Goal: Task Accomplishment & Management: Complete application form

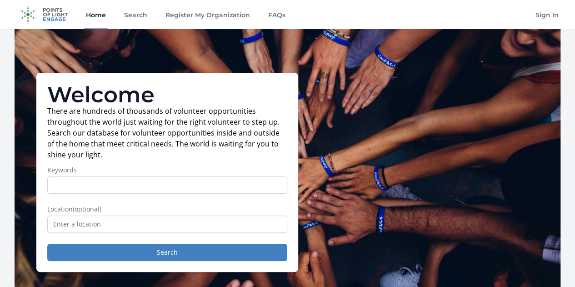
click at [138, 190] on input "Keywords" at bounding box center [167, 184] width 240 height 17
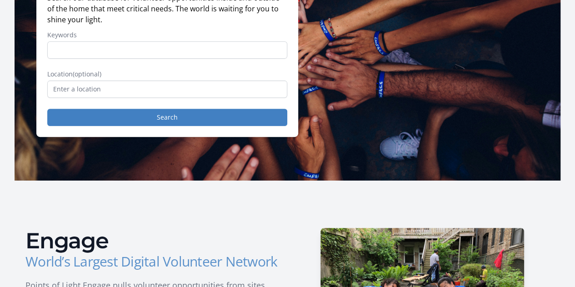
scroll to position [136, 0]
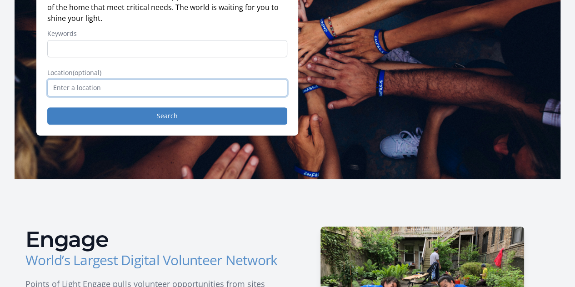
click at [118, 90] on input "text" at bounding box center [167, 87] width 240 height 17
type input "三"
type input "a"
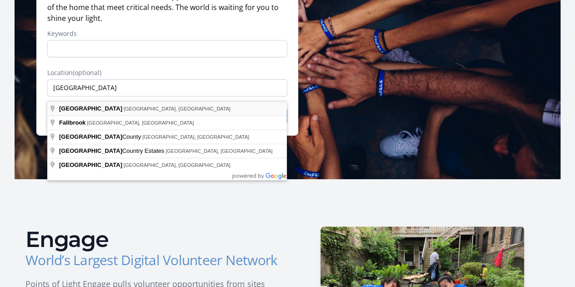
type input "San Diego, CA, USA"
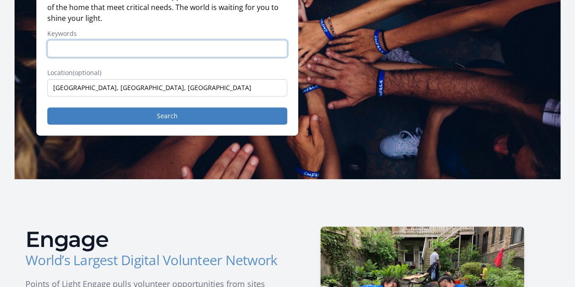
click at [120, 53] on input "Keywords" at bounding box center [167, 48] width 240 height 17
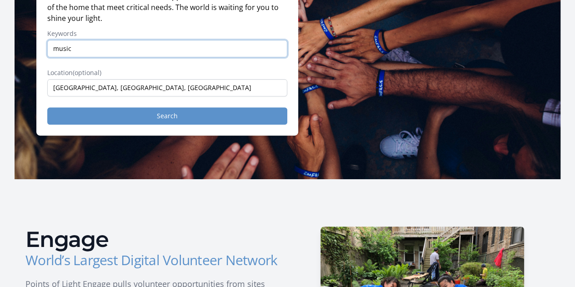
type input "music"
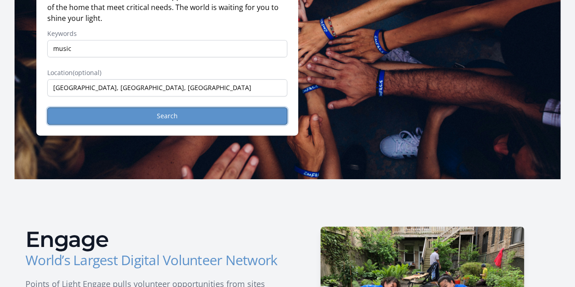
click at [185, 121] on button "Search" at bounding box center [167, 115] width 240 height 17
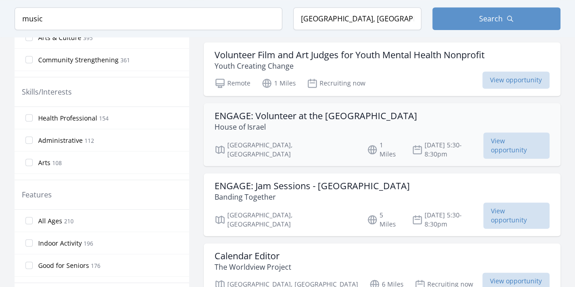
scroll to position [409, 0]
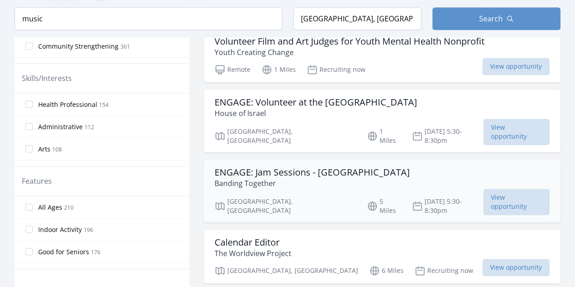
click at [328, 178] on p "Banding Together" at bounding box center [311, 183] width 195 height 11
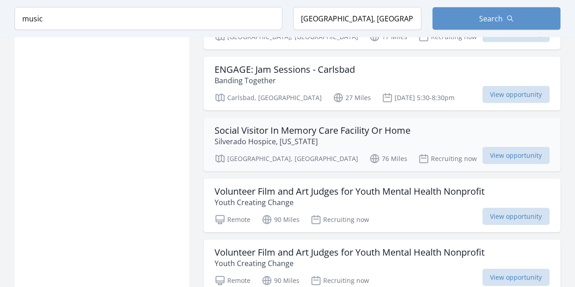
scroll to position [1136, 0]
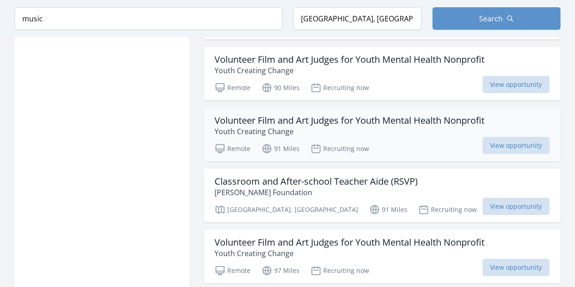
scroll to position [1363, 0]
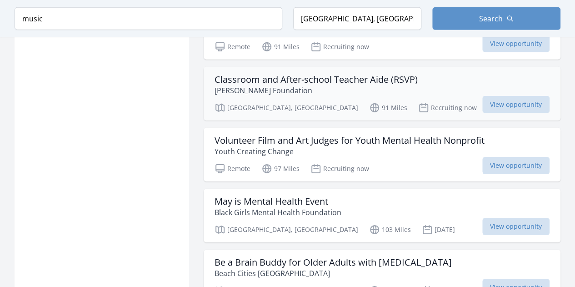
click at [342, 74] on h3 "Classroom and After-school Teacher Aide (RSVP)" at bounding box center [315, 79] width 203 height 11
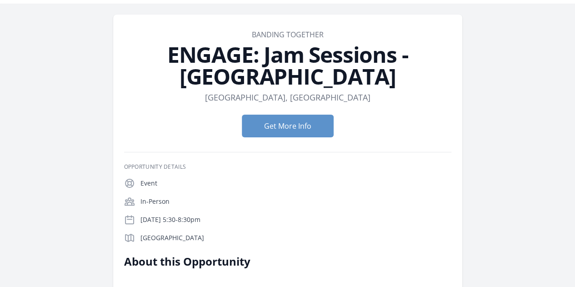
scroll to position [45, 0]
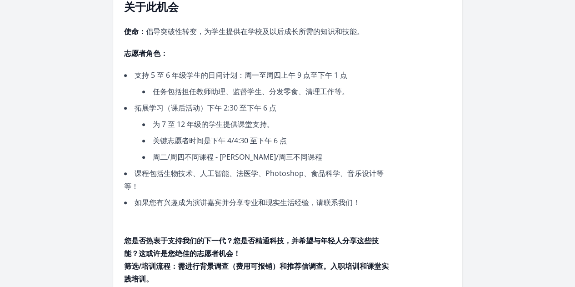
scroll to position [205, 0]
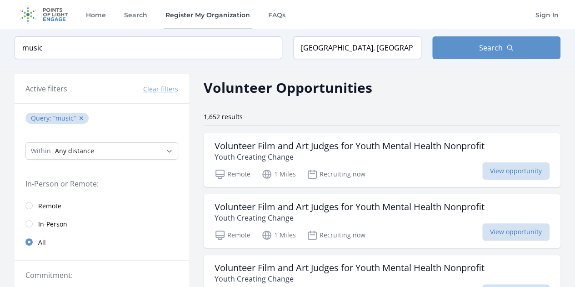
click at [209, 14] on link "Register My Organization" at bounding box center [208, 14] width 88 height 29
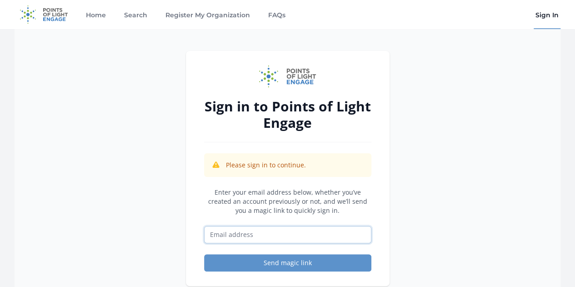
click at [247, 230] on input "Email address" at bounding box center [287, 234] width 167 height 17
type input "bellemelodieinc@gmail.com"
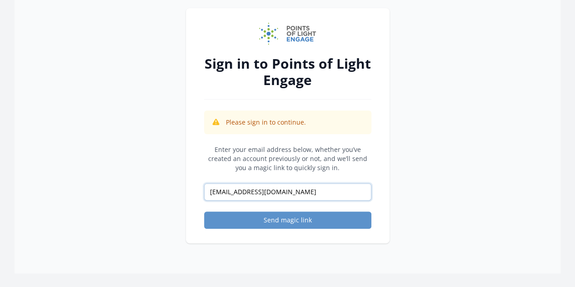
scroll to position [91, 0]
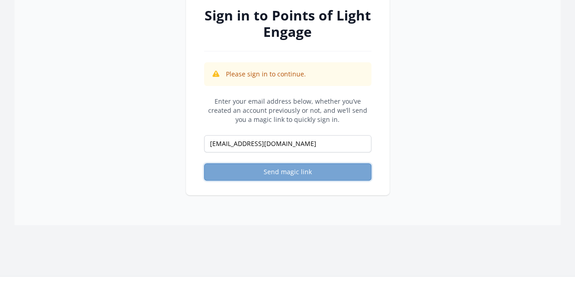
click at [268, 174] on button "Send magic link" at bounding box center [287, 171] width 167 height 17
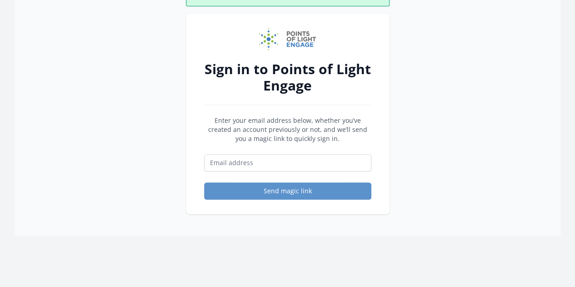
scroll to position [91, 0]
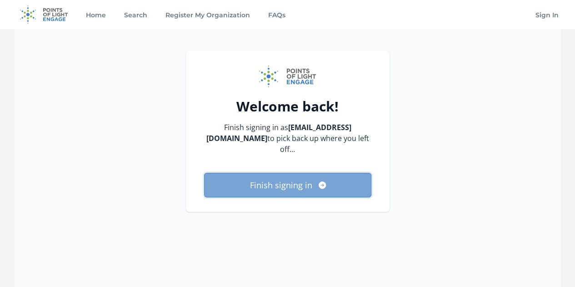
click at [272, 173] on button "Finish signing in" at bounding box center [287, 185] width 167 height 25
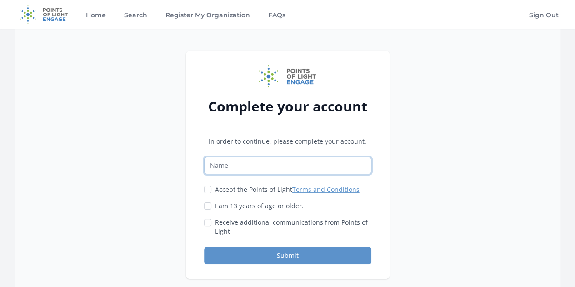
click at [264, 162] on input "Name" at bounding box center [287, 165] width 167 height 17
click at [194, 172] on div "Complete your account In order to continue, please complete your account. Accep…" at bounding box center [288, 165] width 204 height 228
click at [207, 189] on input "Accept the Points of Light Terms and Conditions" at bounding box center [207, 189] width 7 height 7
checkbox input "true"
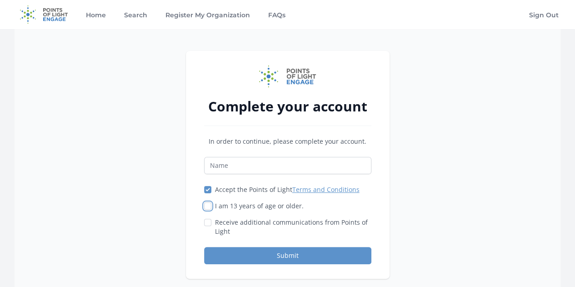
click at [206, 206] on input "I am 13 years of age or older." at bounding box center [207, 205] width 7 height 7
checkbox input "true"
click at [206, 222] on input "Receive additional communications from Points of Light" at bounding box center [207, 222] width 7 height 7
checkbox input "true"
click at [219, 176] on div "In order to continue, please complete your account. Accept the Points of Light …" at bounding box center [287, 200] width 167 height 127
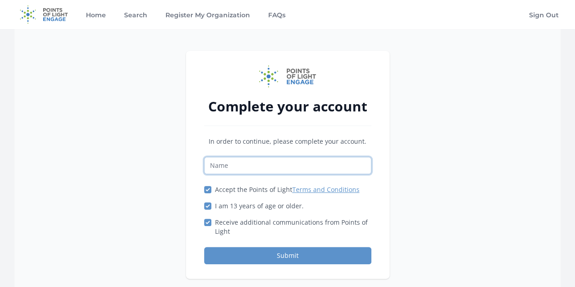
click at [226, 166] on input "Name" at bounding box center [287, 165] width 167 height 17
type input "YIWEI MIAO"
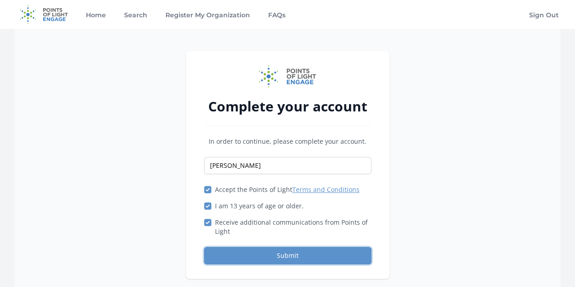
click at [252, 247] on button "Submit" at bounding box center [287, 255] width 167 height 17
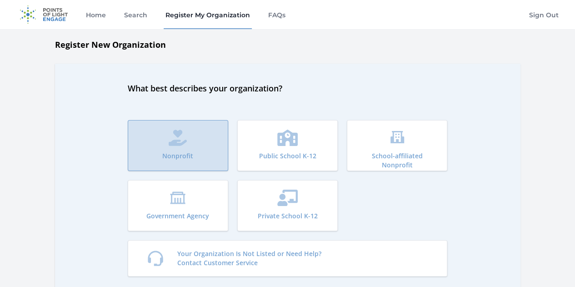
click at [184, 160] on button "Nonprofit" at bounding box center [178, 145] width 100 height 51
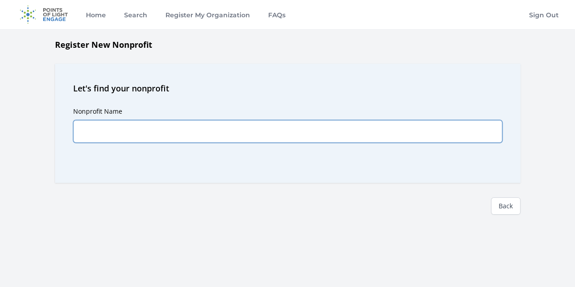
click at [170, 132] on input "Nonprofit Name" at bounding box center [287, 131] width 429 height 23
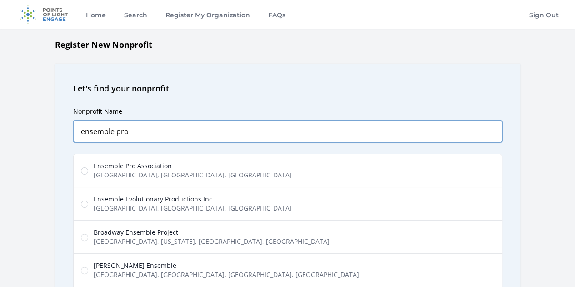
type input "ensemble pro"
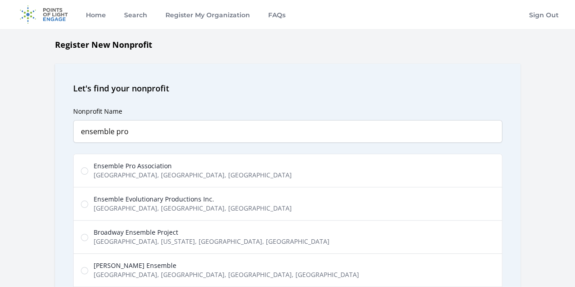
click at [163, 167] on span "Ensemble Pro Association" at bounding box center [193, 165] width 198 height 9
click at [88, 167] on input "Ensemble Pro Association East Ocean Air Drive, San Diego, CA, USA" at bounding box center [84, 170] width 7 height 7
radio input "true"
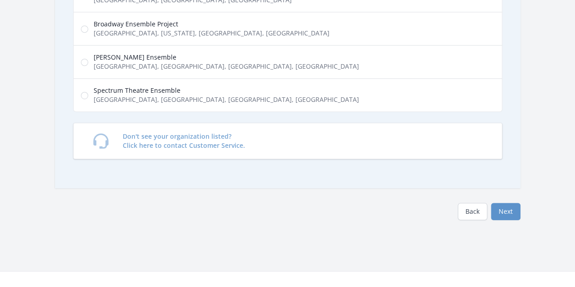
scroll to position [273, 0]
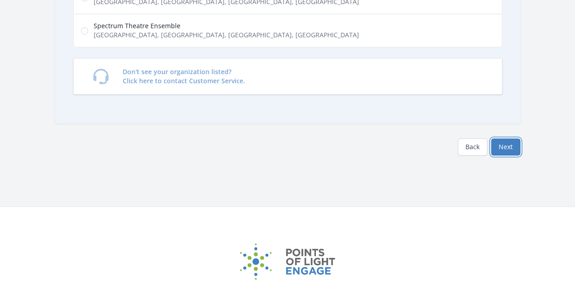
click at [491, 144] on button "Next" at bounding box center [506, 146] width 30 height 17
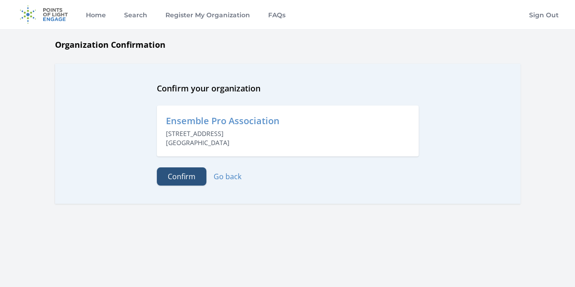
click at [184, 181] on button "Confirm" at bounding box center [182, 176] width 50 height 18
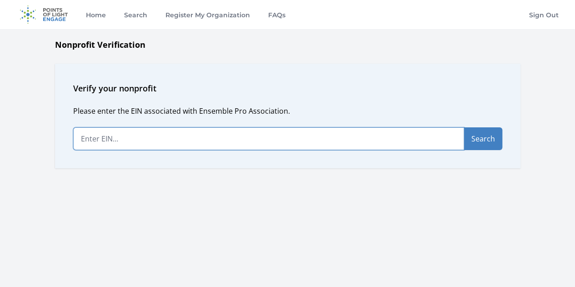
click at [164, 141] on input "text" at bounding box center [268, 138] width 391 height 23
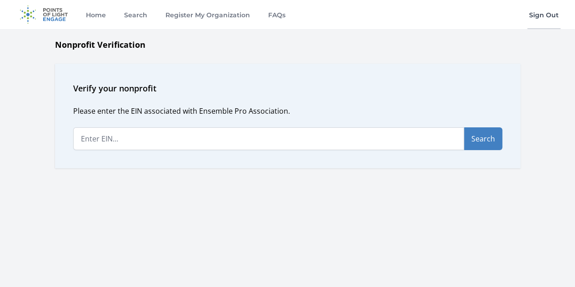
click at [542, 20] on link "Sign Out" at bounding box center [543, 14] width 33 height 29
